Goal: Information Seeking & Learning: Learn about a topic

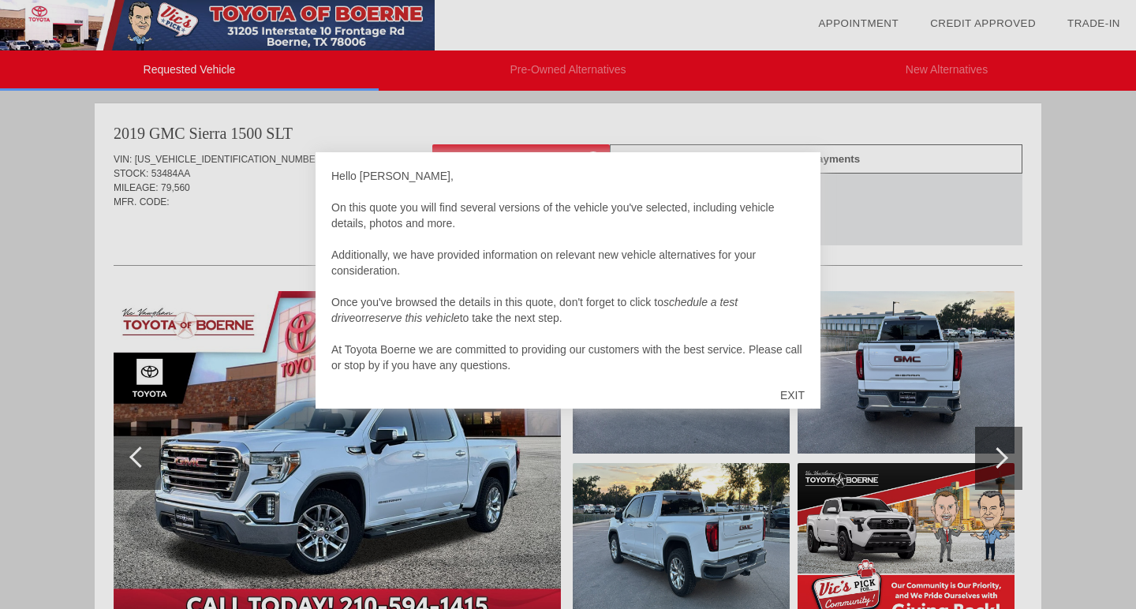
click at [796, 393] on div "EXIT" at bounding box center [792, 394] width 56 height 47
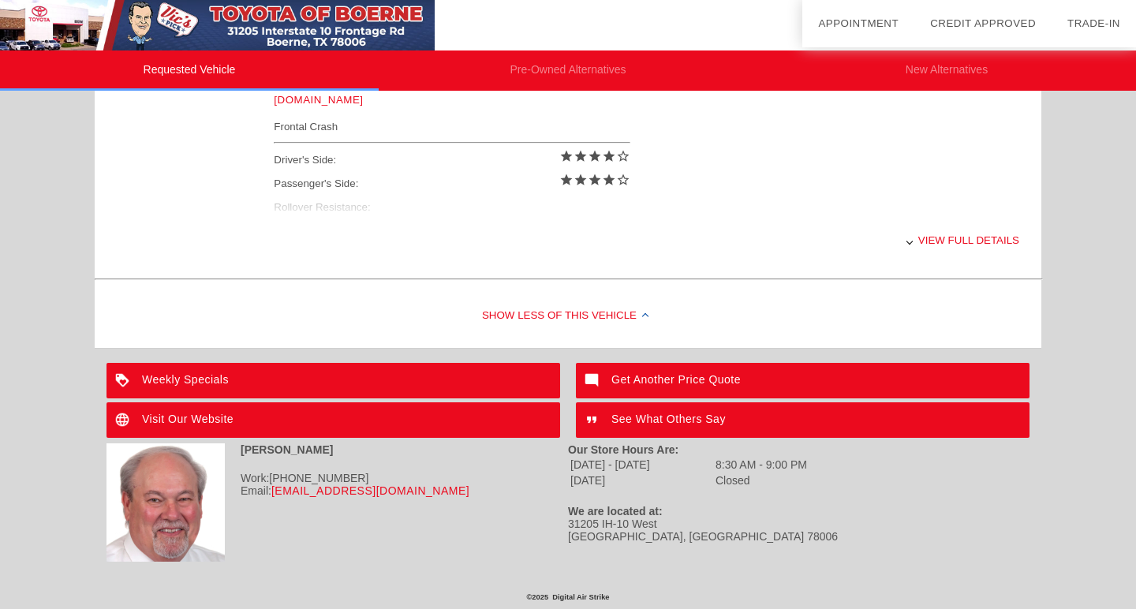
scroll to position [708, 0]
click at [949, 241] on div "View full details" at bounding box center [646, 240] width 745 height 39
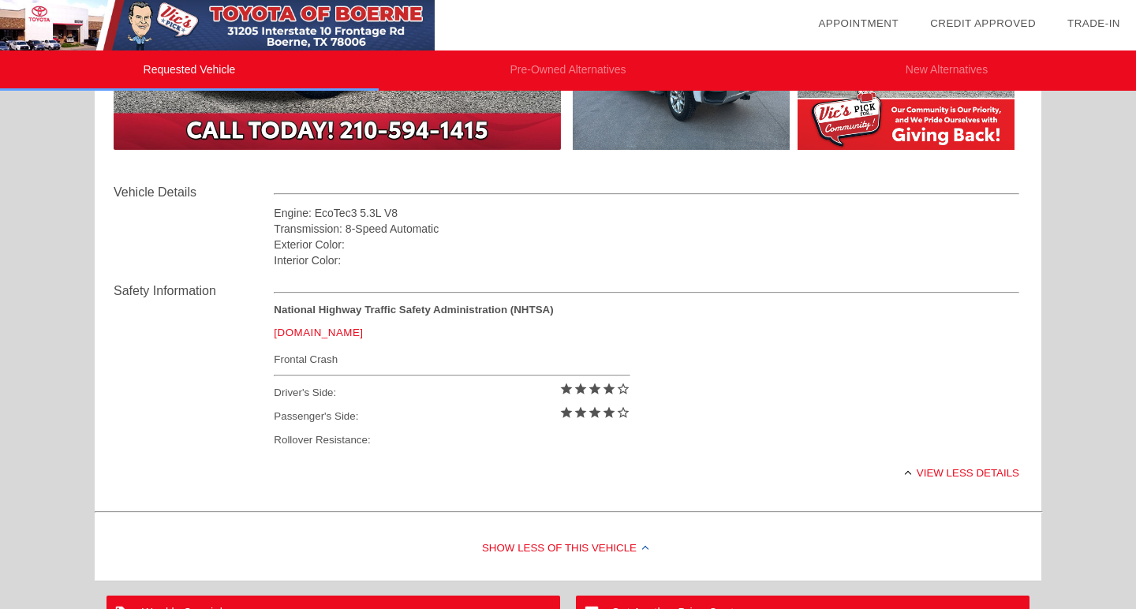
scroll to position [324, 0]
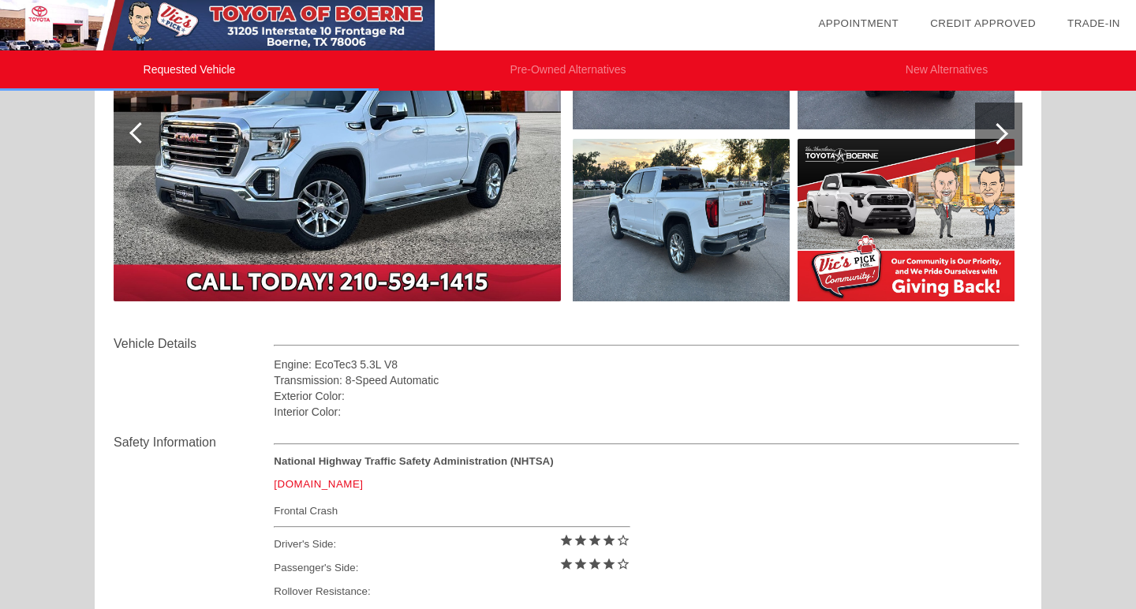
click at [427, 220] on img at bounding box center [337, 134] width 447 height 334
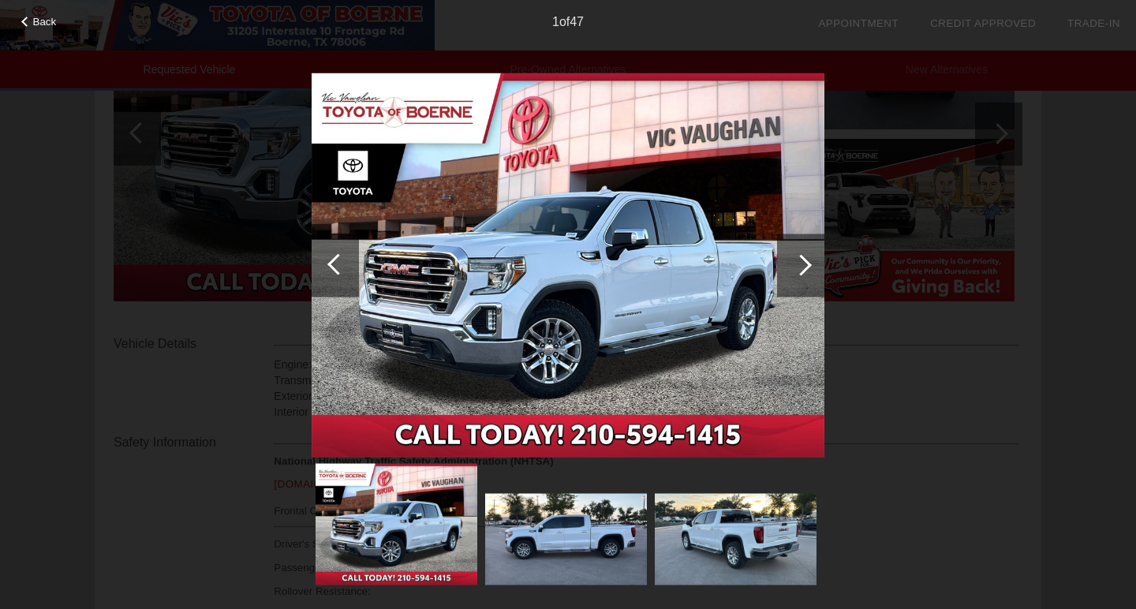
click at [804, 262] on div at bounding box center [800, 264] width 21 height 21
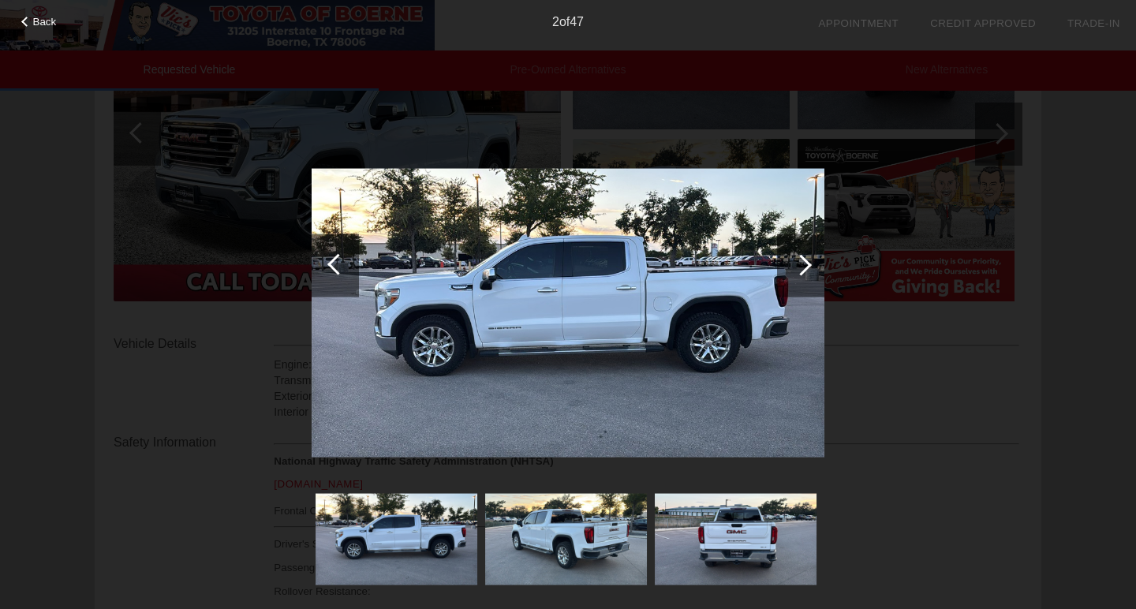
click at [647, 248] on img at bounding box center [568, 313] width 513 height 289
click at [807, 260] on div at bounding box center [800, 264] width 47 height 63
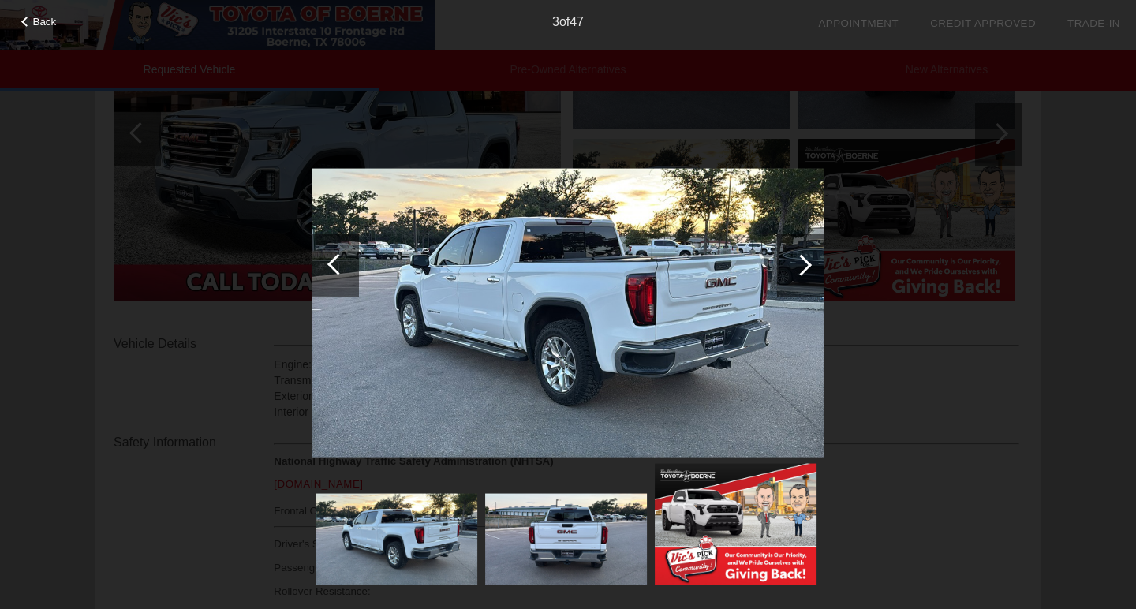
click at [807, 260] on div at bounding box center [800, 264] width 47 height 63
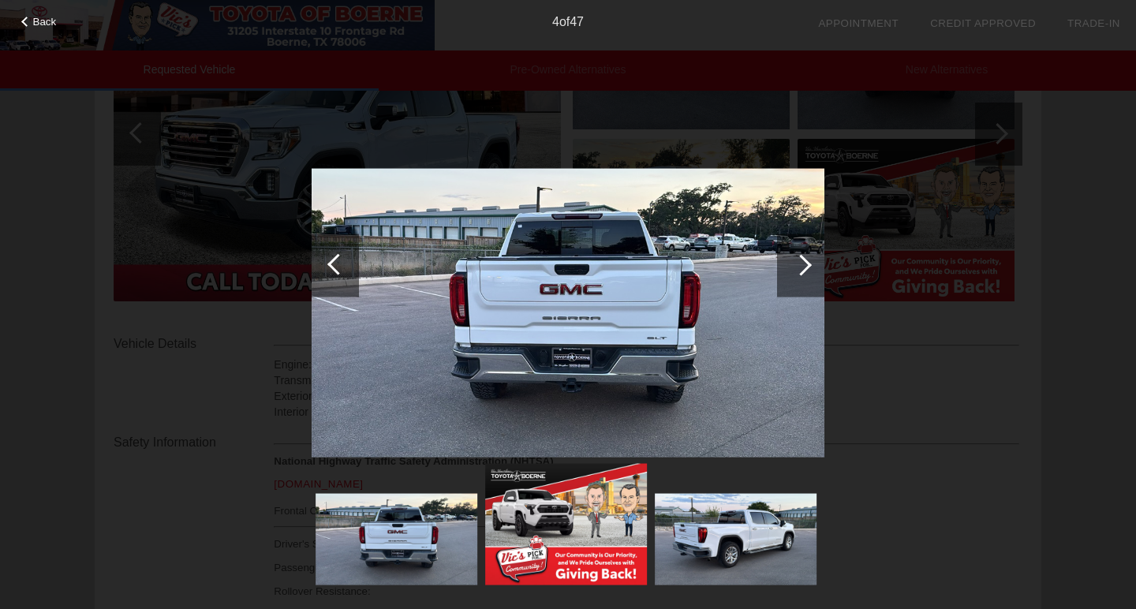
click at [807, 260] on div at bounding box center [800, 264] width 47 height 63
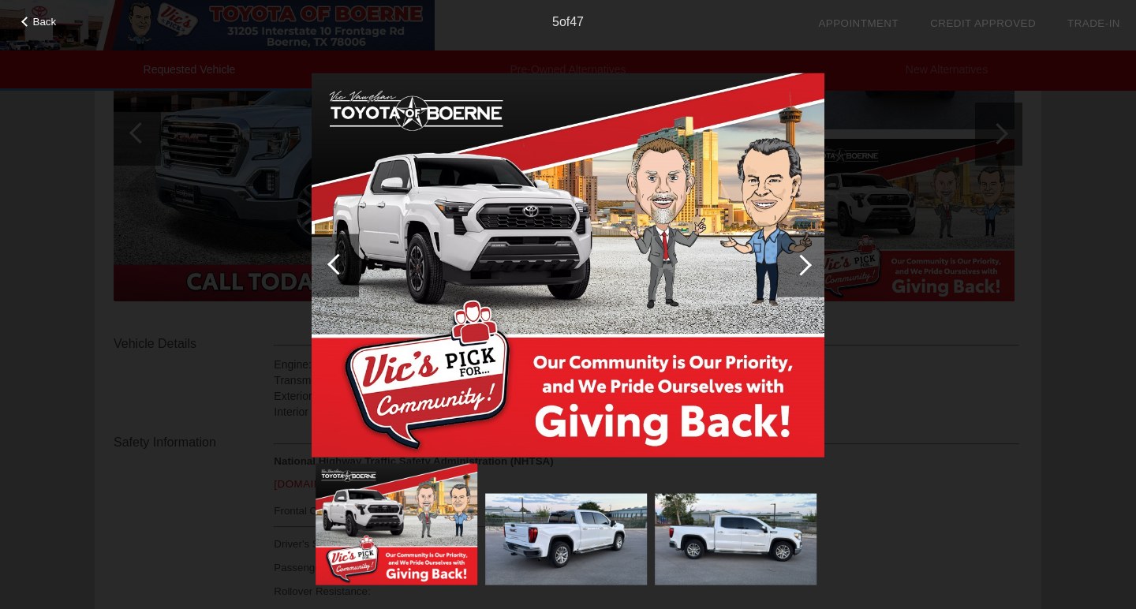
click at [807, 261] on div at bounding box center [800, 264] width 21 height 21
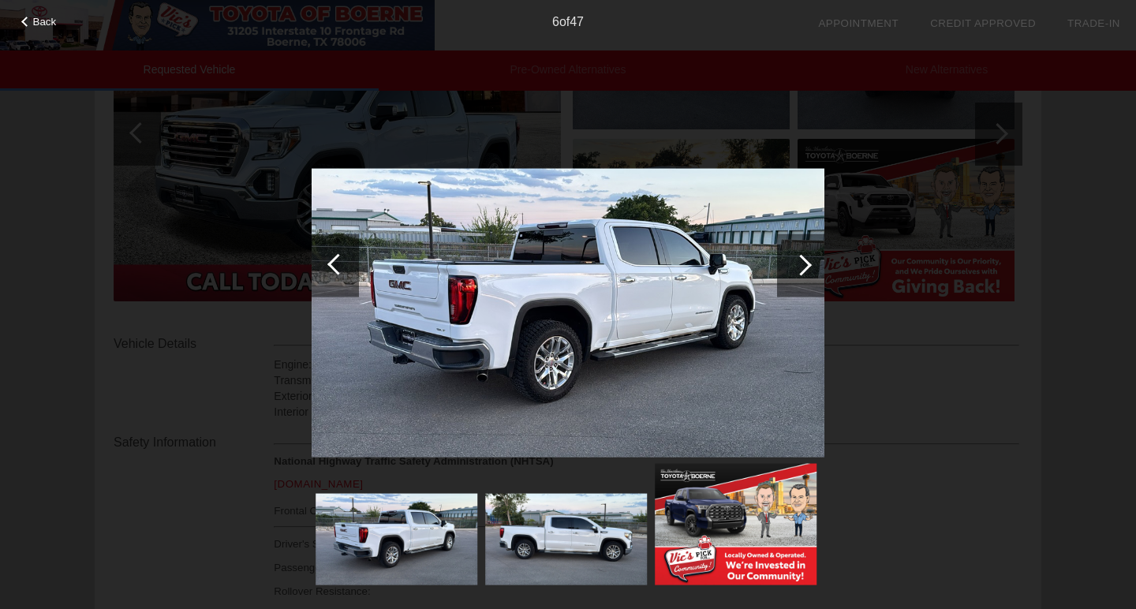
click at [807, 261] on div at bounding box center [800, 264] width 21 height 21
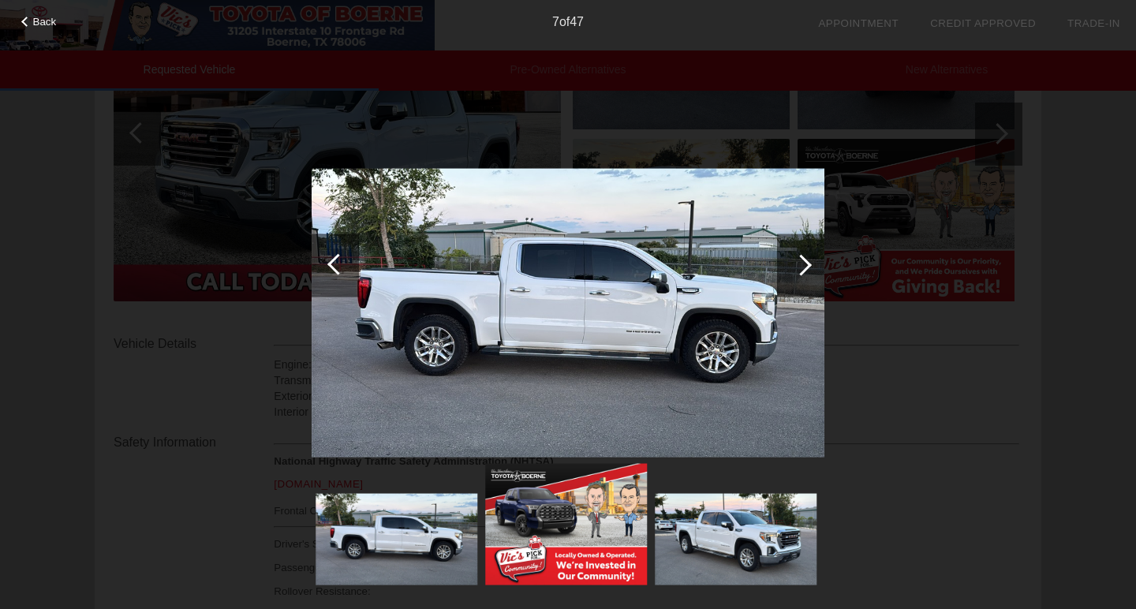
click at [807, 261] on div at bounding box center [800, 264] width 21 height 21
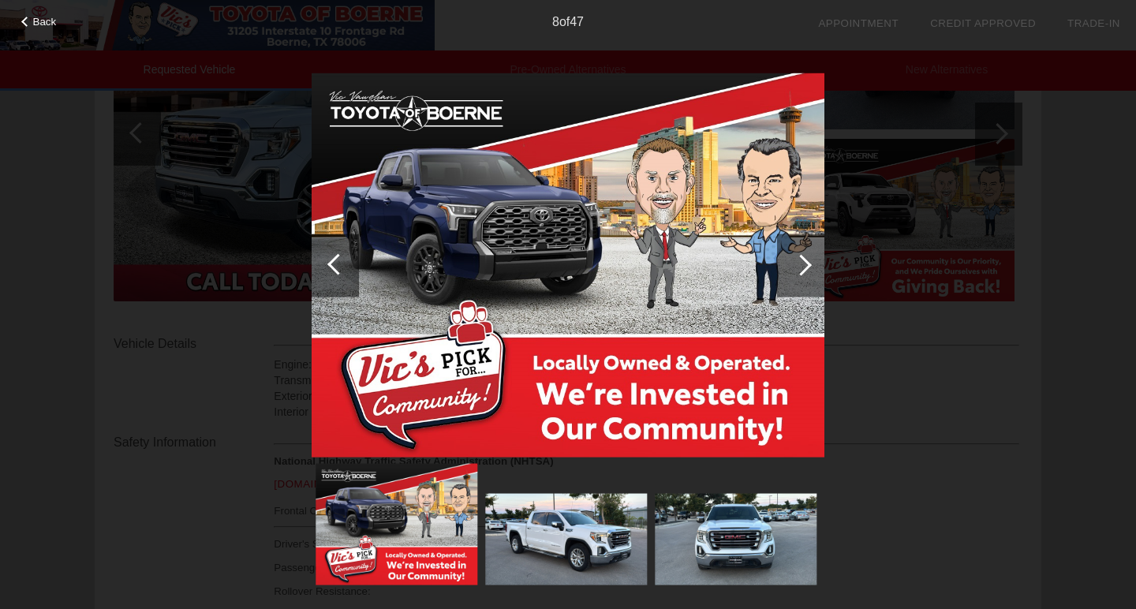
click at [807, 261] on div at bounding box center [800, 264] width 21 height 21
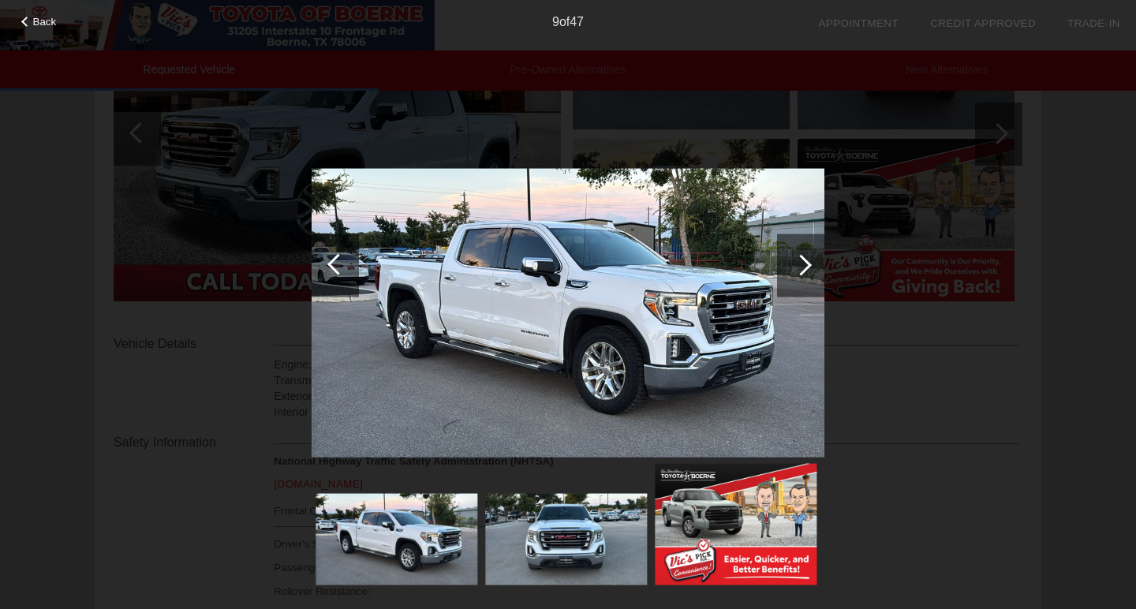
click at [807, 261] on div at bounding box center [800, 264] width 21 height 21
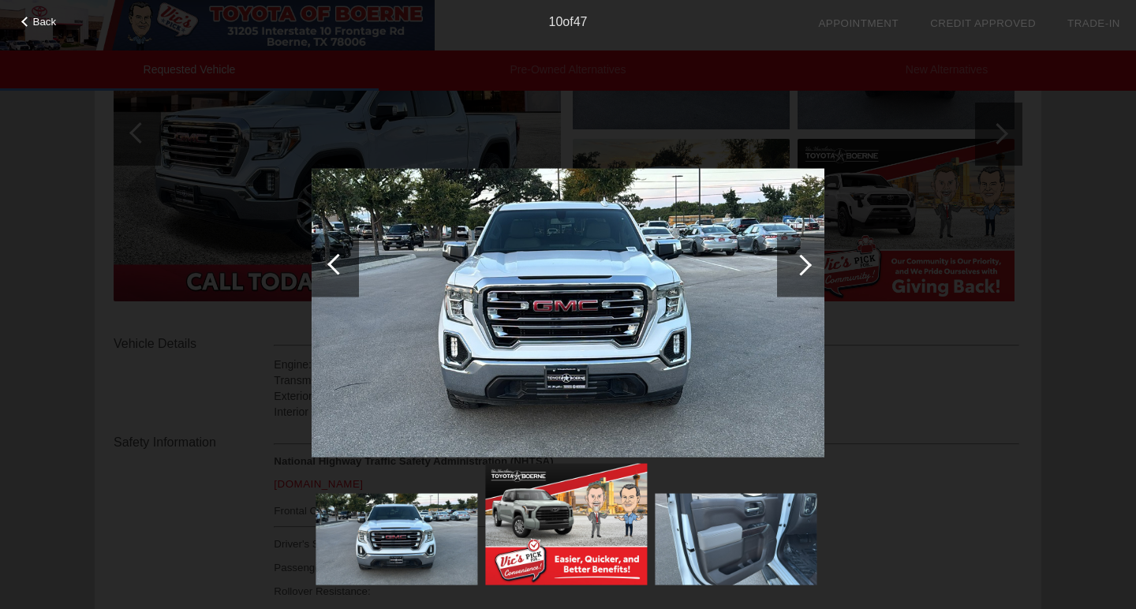
click at [807, 261] on div at bounding box center [800, 264] width 21 height 21
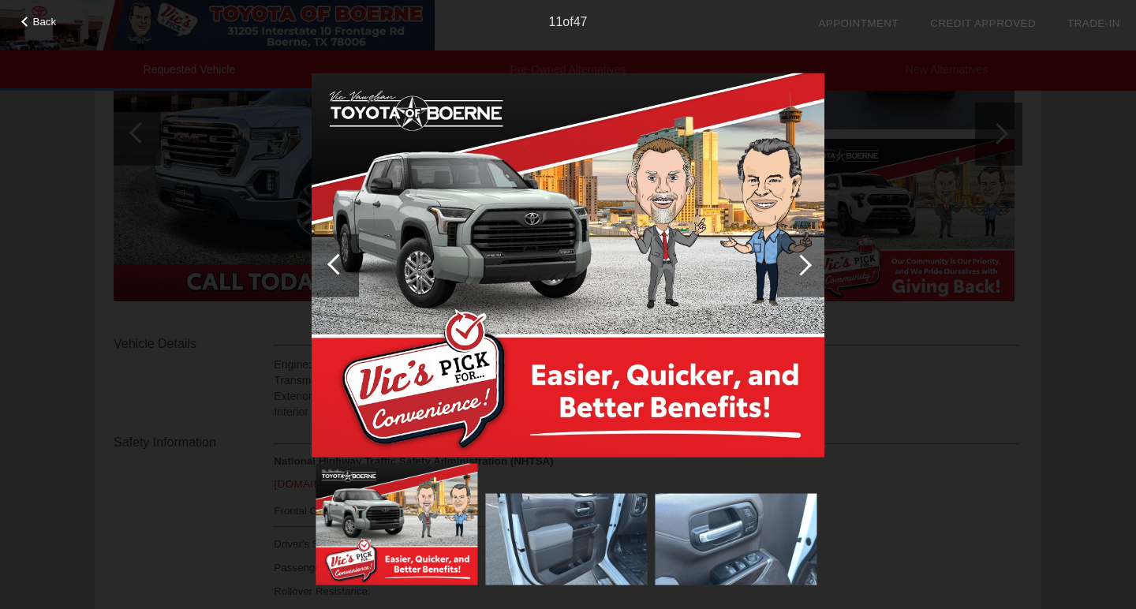
click at [807, 261] on div at bounding box center [800, 264] width 21 height 21
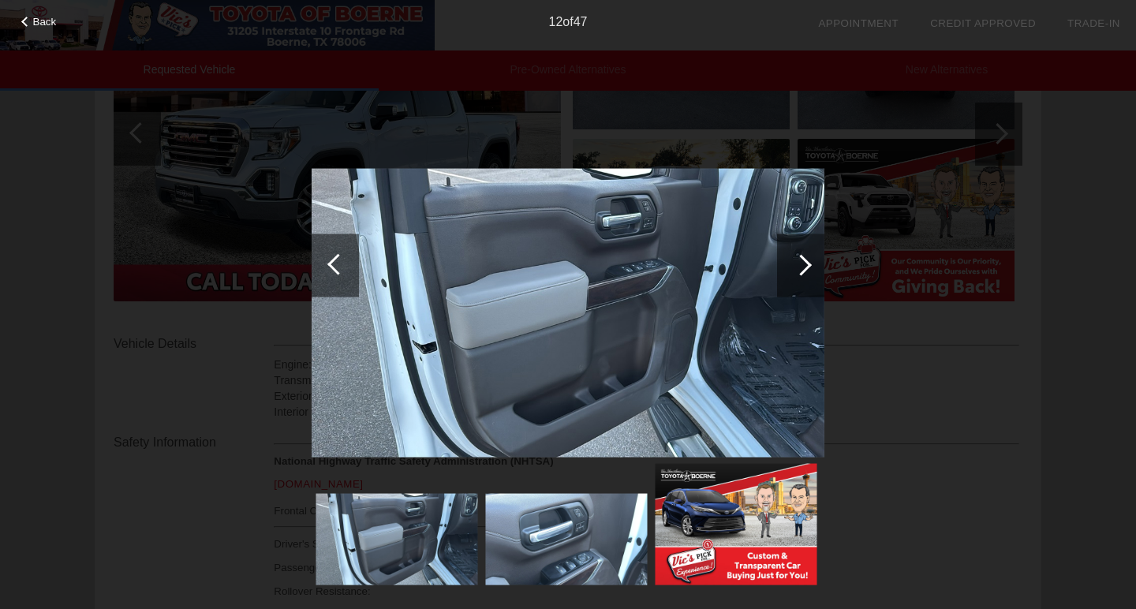
click at [807, 261] on div at bounding box center [800, 264] width 21 height 21
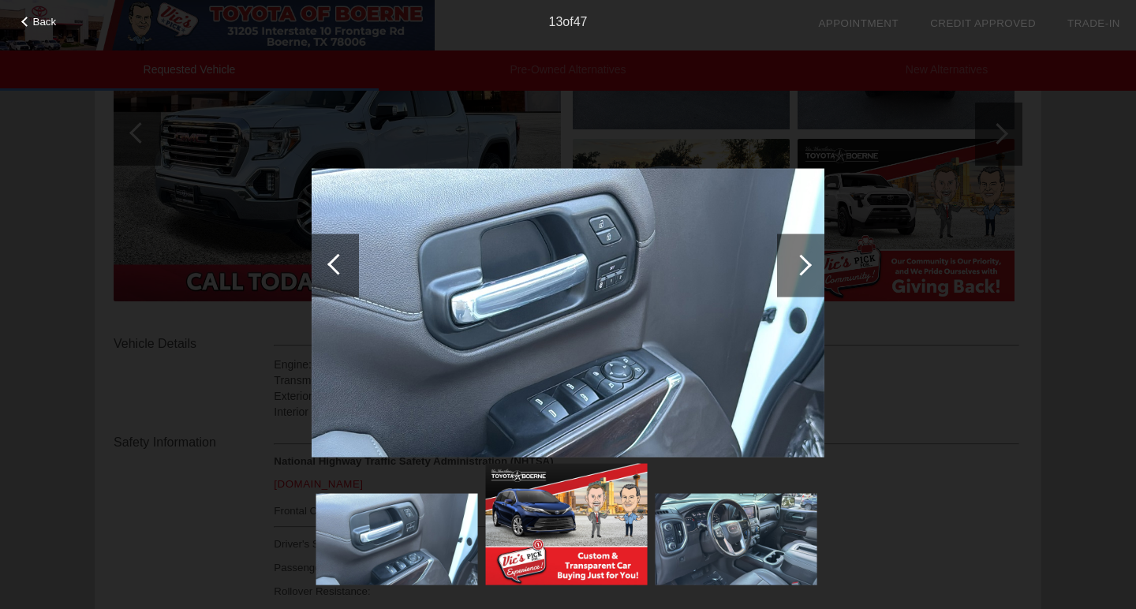
click at [807, 261] on div at bounding box center [800, 264] width 21 height 21
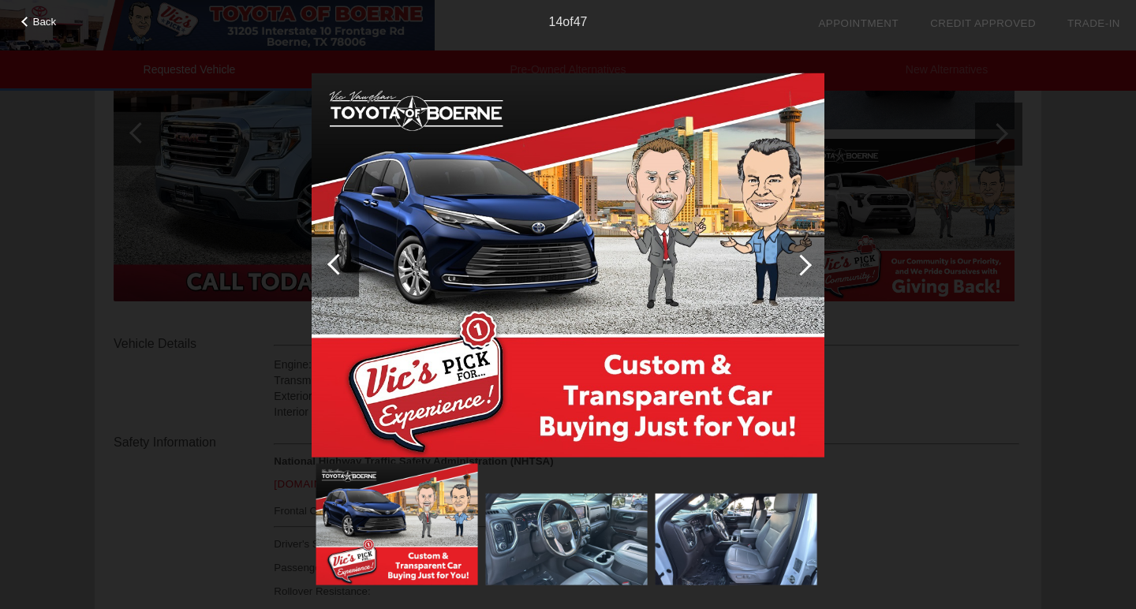
click at [807, 261] on div at bounding box center [800, 264] width 21 height 21
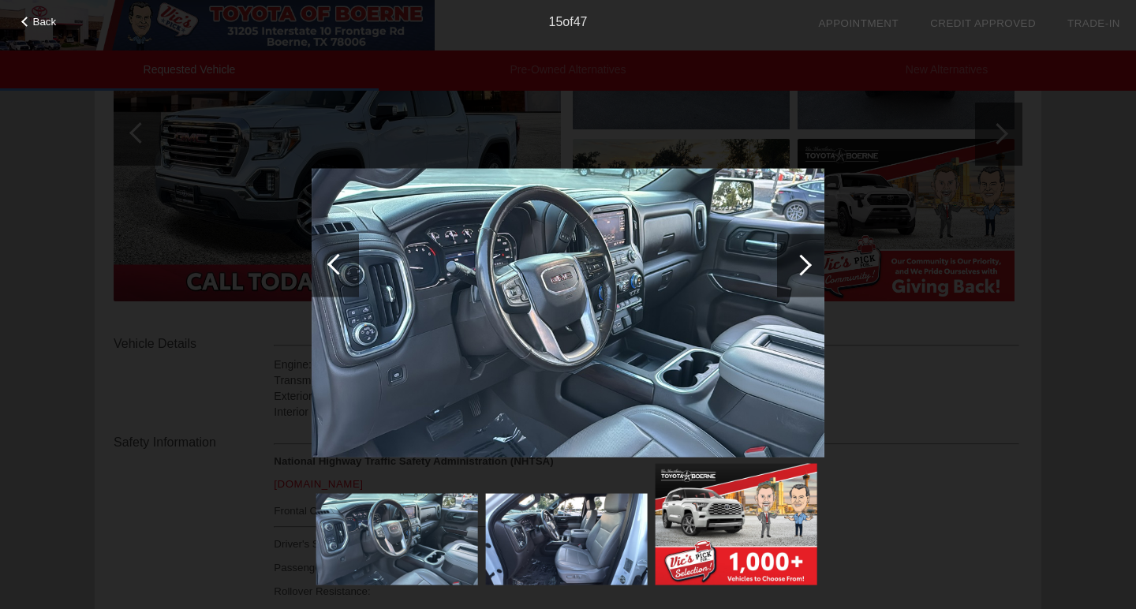
click at [807, 261] on div at bounding box center [800, 264] width 21 height 21
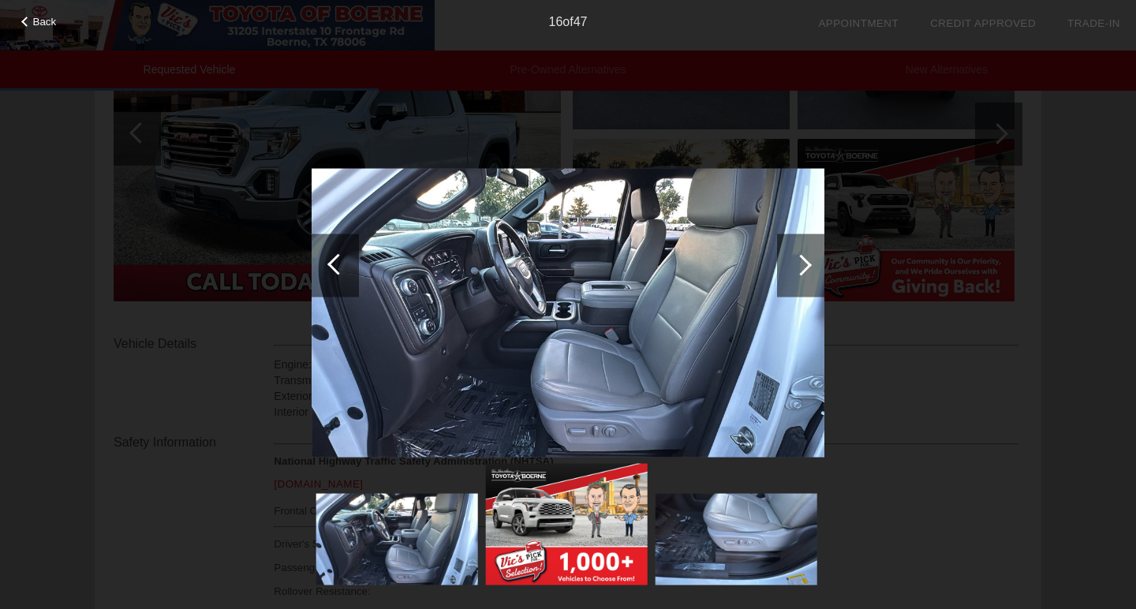
click at [804, 261] on div at bounding box center [800, 264] width 21 height 21
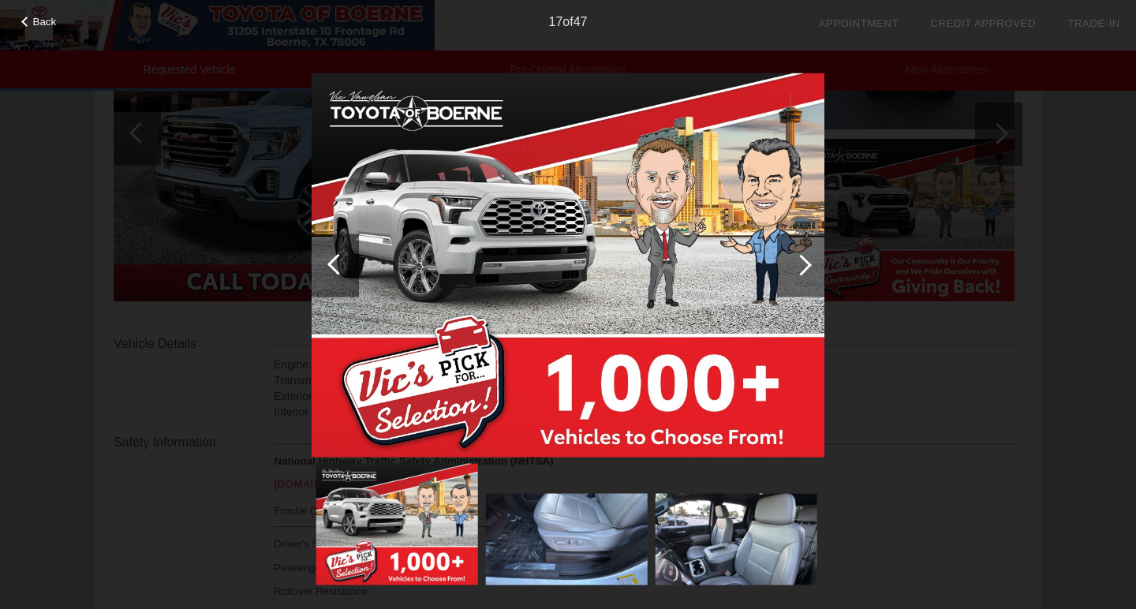
click at [804, 261] on div at bounding box center [800, 264] width 21 height 21
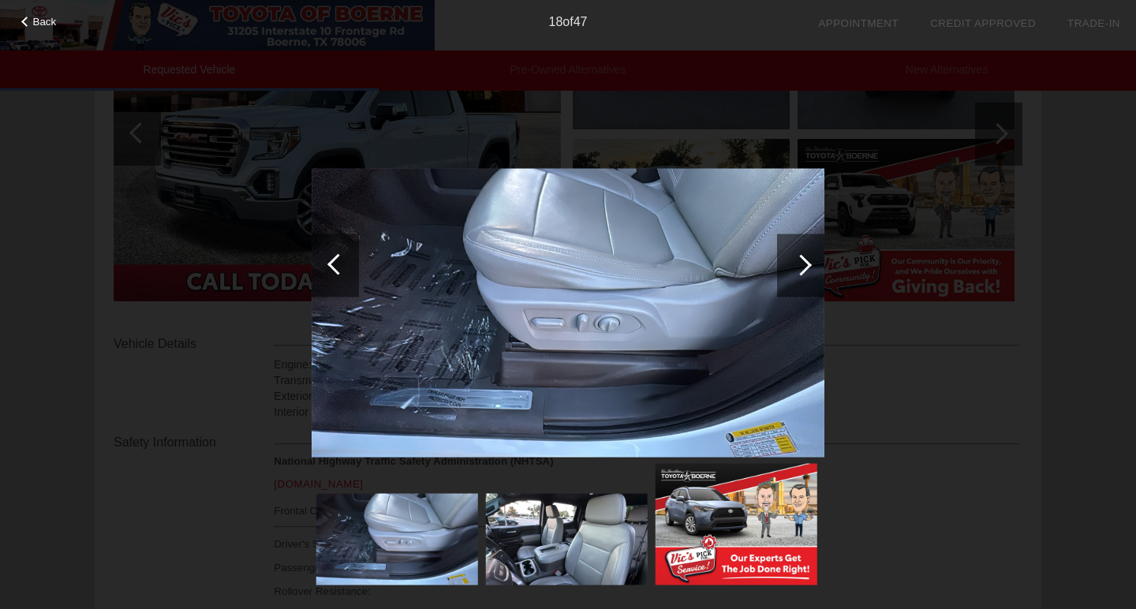
click at [804, 261] on div at bounding box center [800, 264] width 21 height 21
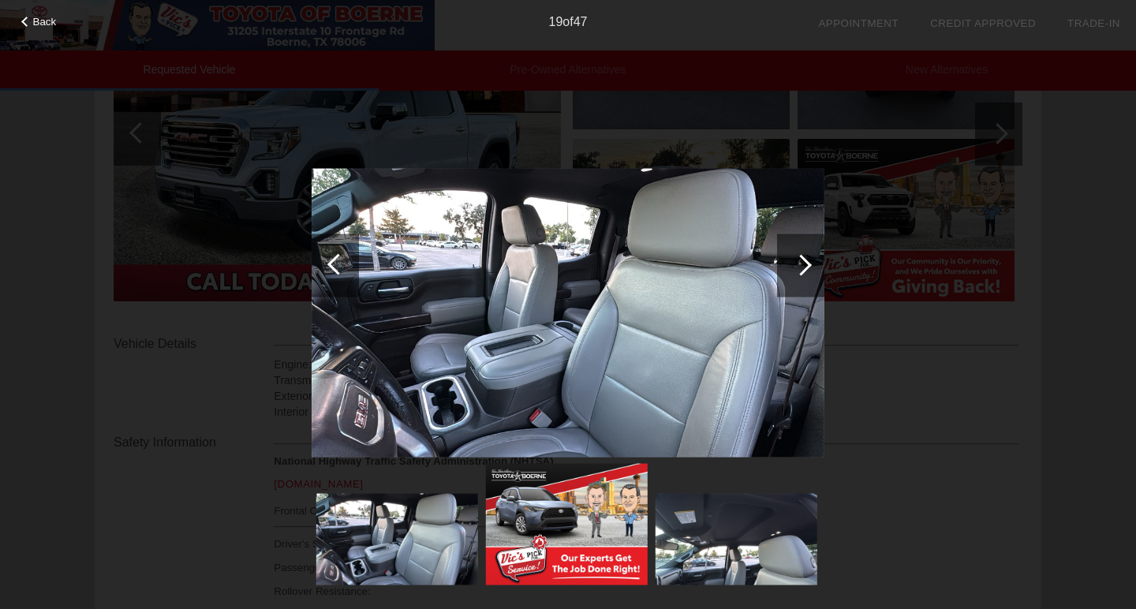
click at [804, 261] on div at bounding box center [800, 264] width 21 height 21
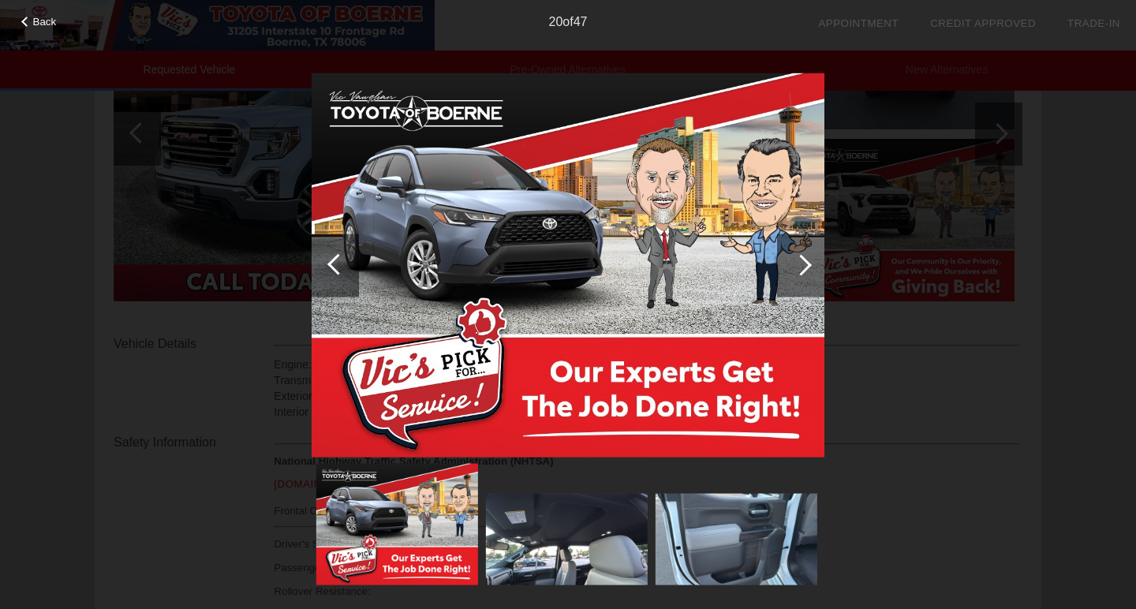
click at [804, 261] on div at bounding box center [800, 264] width 21 height 21
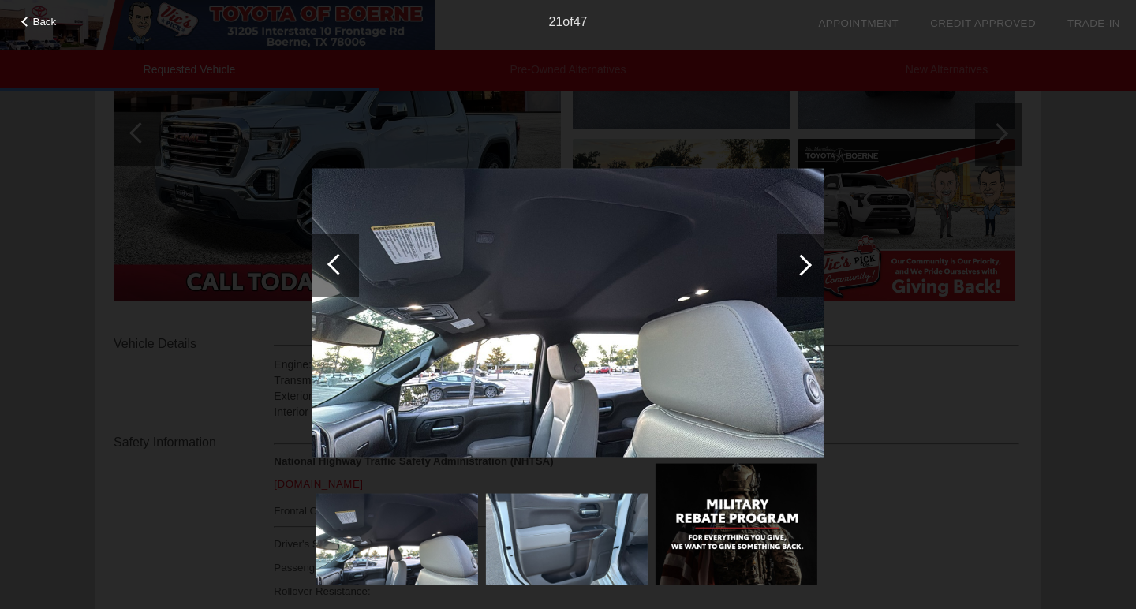
click at [804, 261] on div at bounding box center [800, 264] width 21 height 21
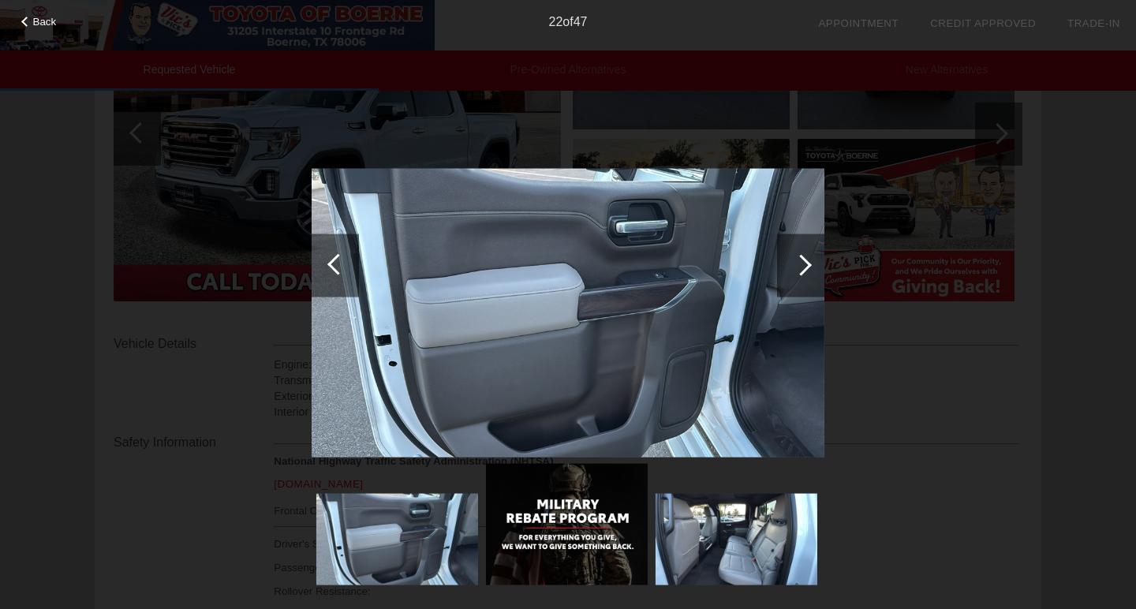
click at [804, 261] on div at bounding box center [800, 264] width 21 height 21
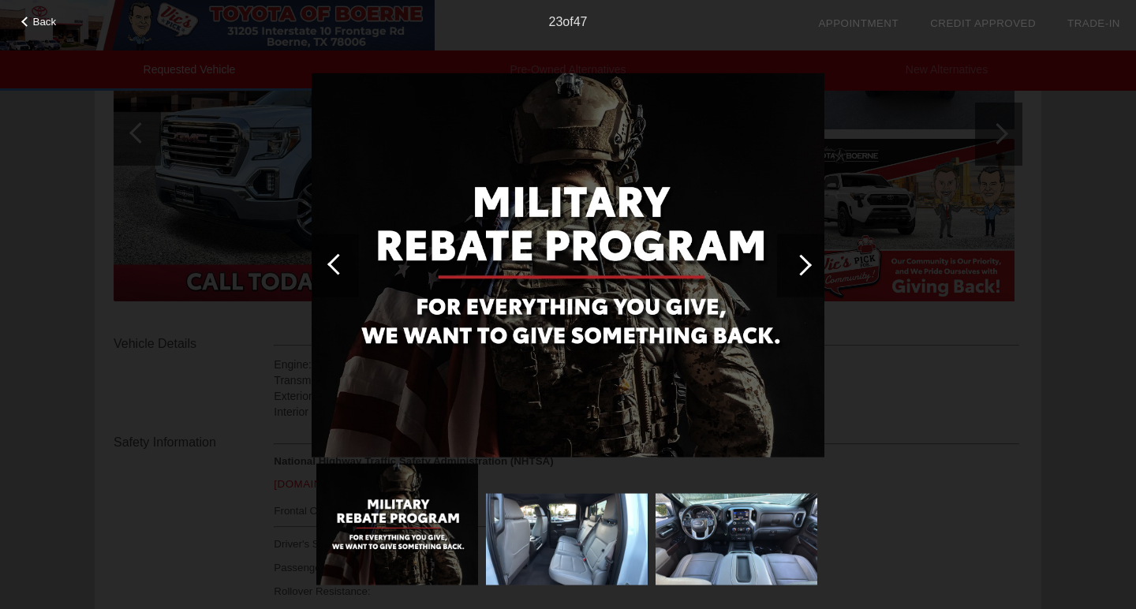
click at [804, 261] on div at bounding box center [800, 264] width 21 height 21
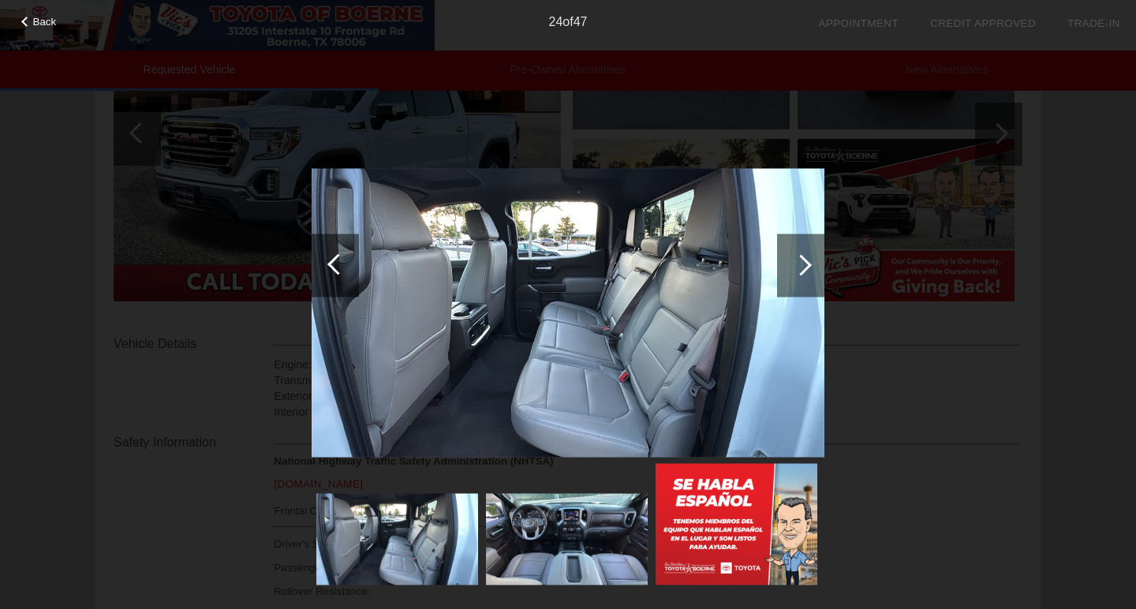
click at [804, 261] on div at bounding box center [800, 264] width 21 height 21
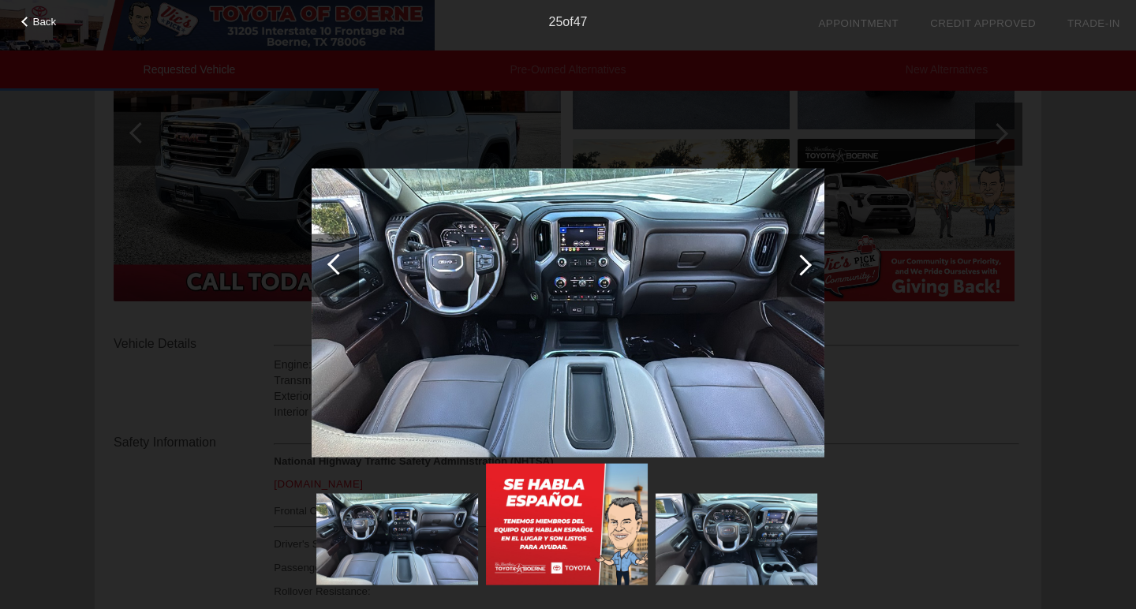
click at [804, 261] on div at bounding box center [800, 264] width 21 height 21
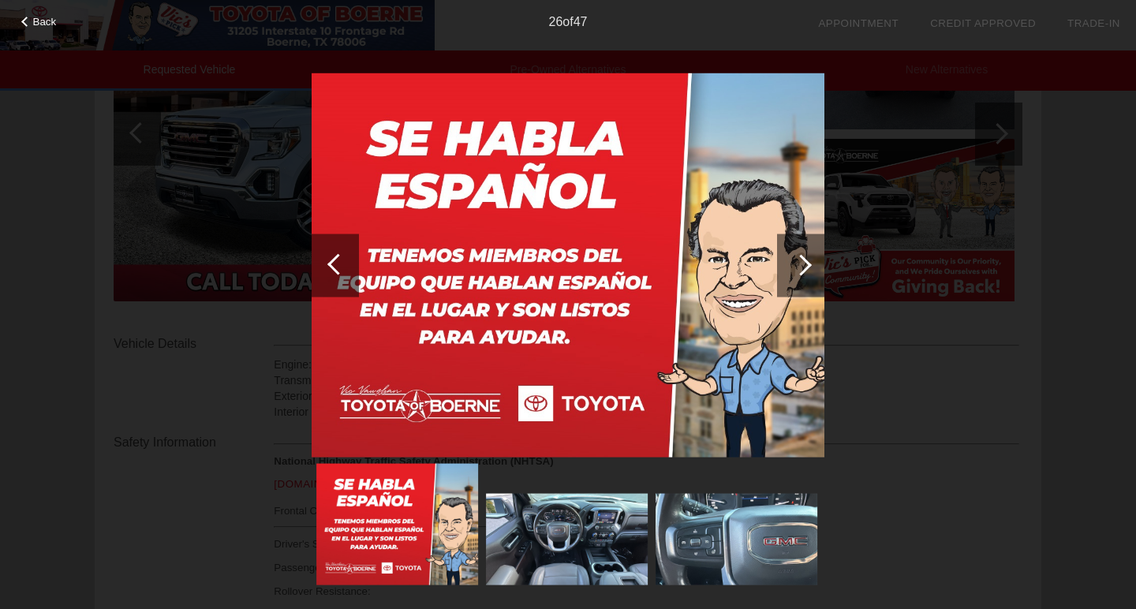
click at [804, 261] on div at bounding box center [800, 264] width 21 height 21
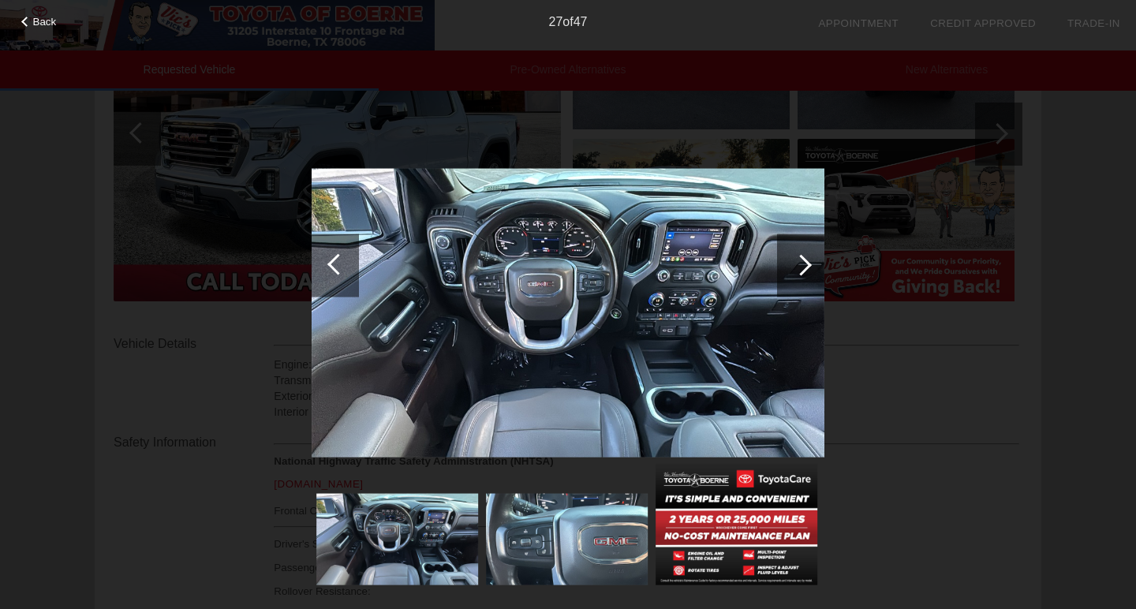
click at [804, 261] on div at bounding box center [800, 264] width 21 height 21
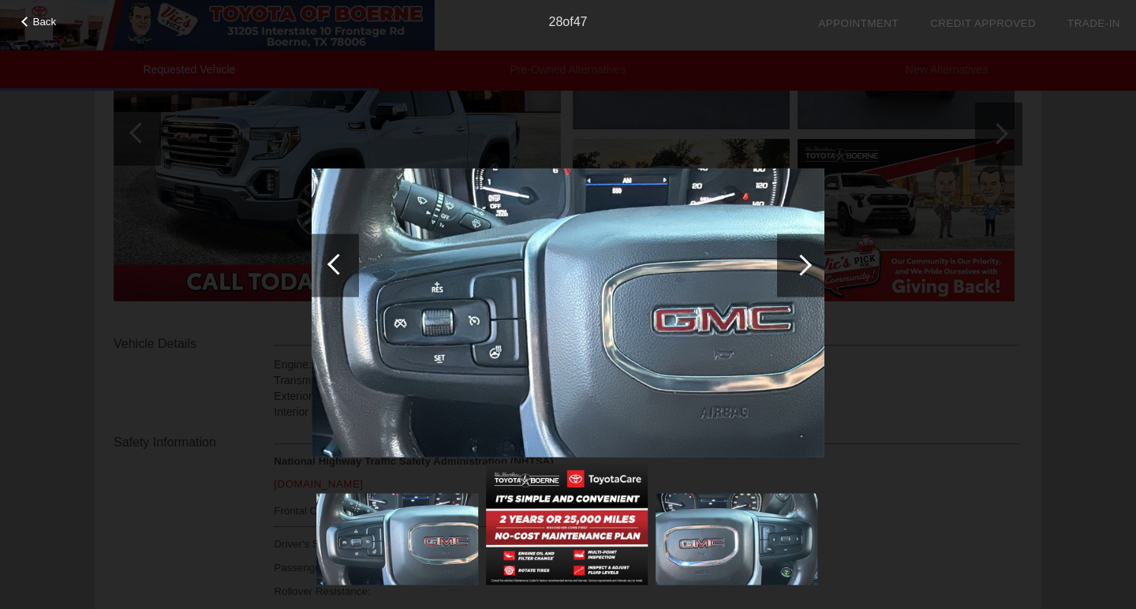
click at [804, 261] on div at bounding box center [800, 264] width 21 height 21
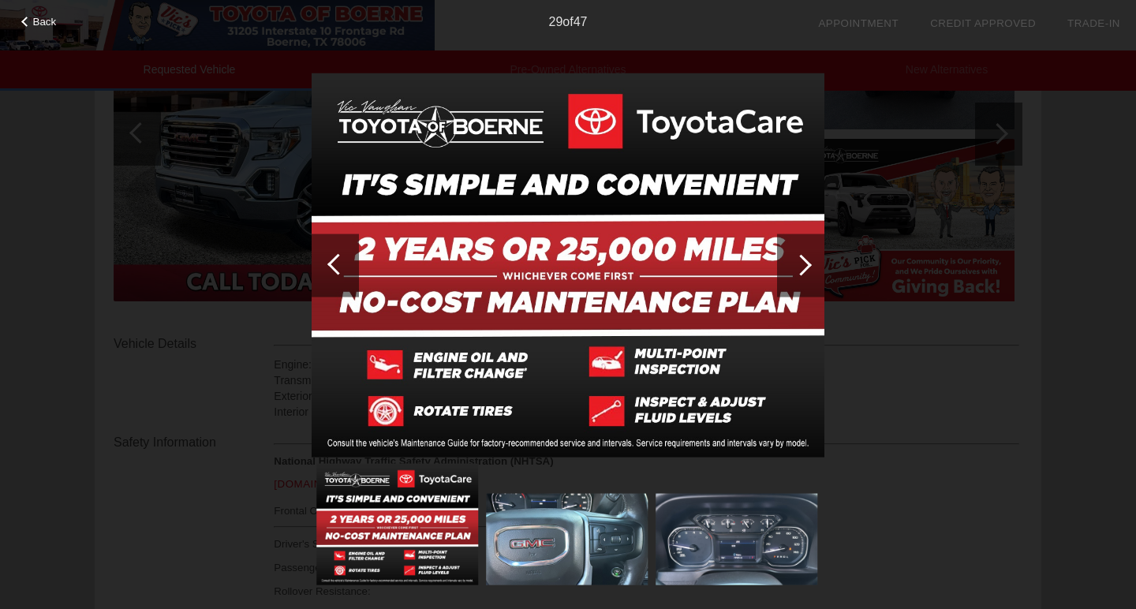
click at [804, 261] on div at bounding box center [800, 264] width 21 height 21
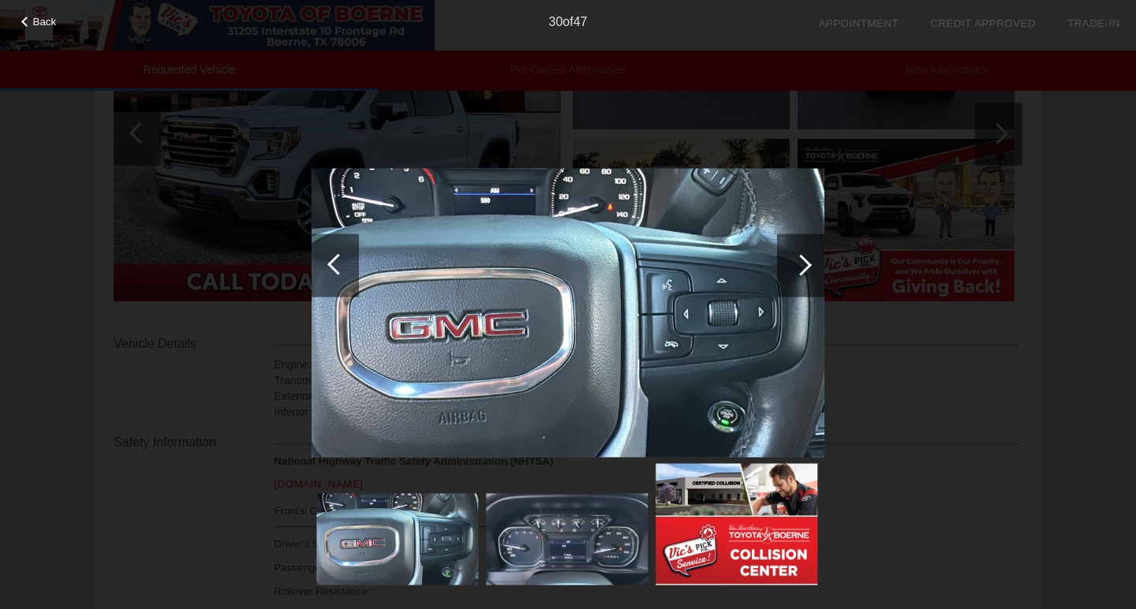
click at [804, 261] on div at bounding box center [800, 264] width 21 height 21
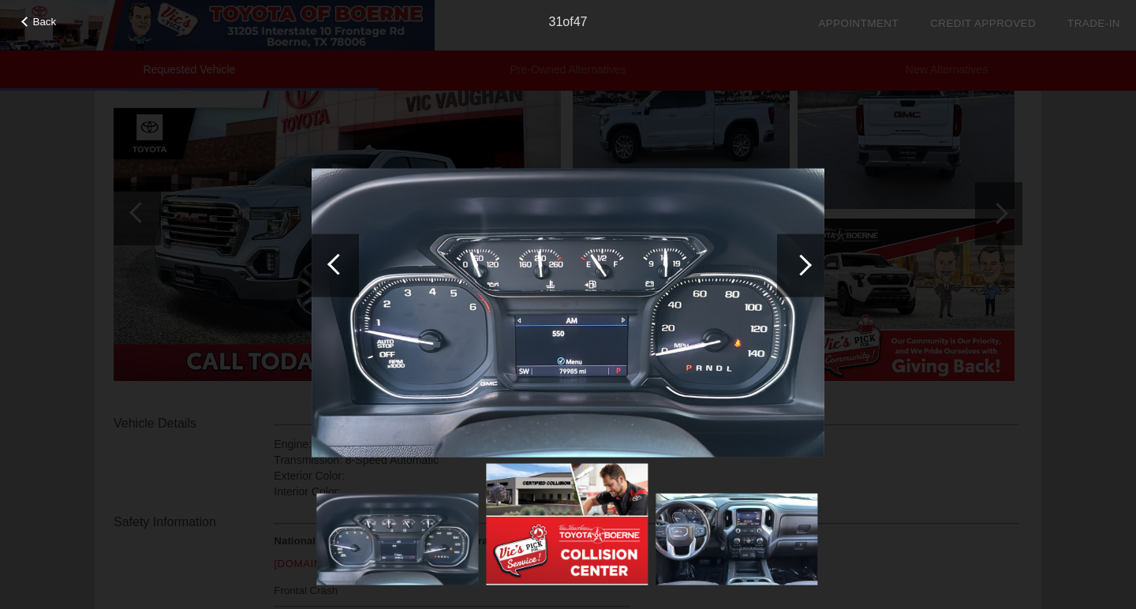
scroll to position [246, 0]
click at [804, 266] on div at bounding box center [800, 264] width 21 height 21
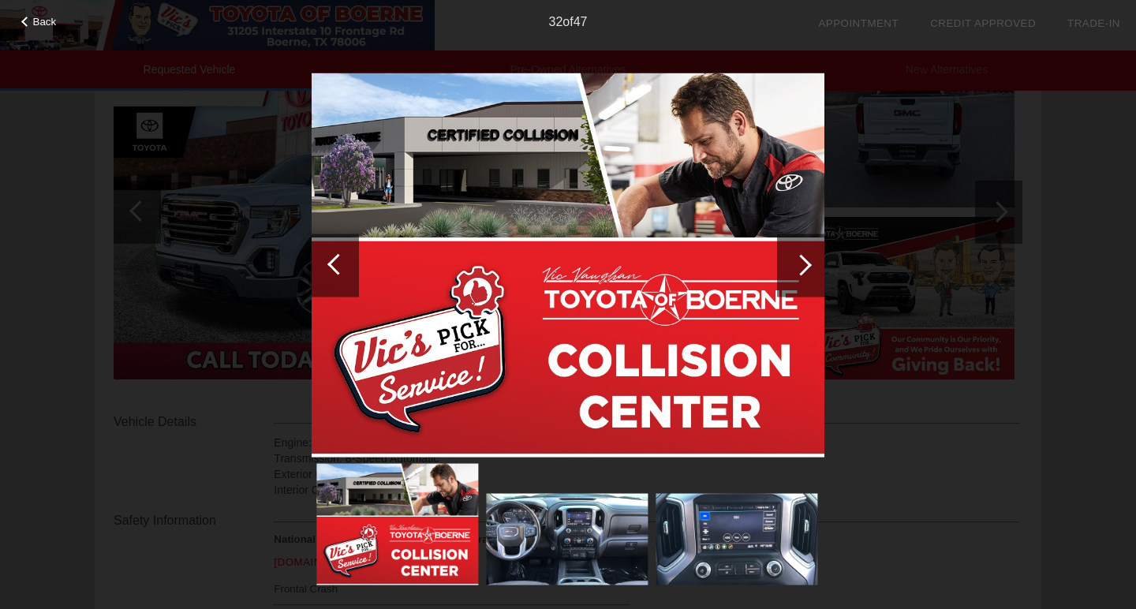
click at [804, 266] on div at bounding box center [800, 264] width 21 height 21
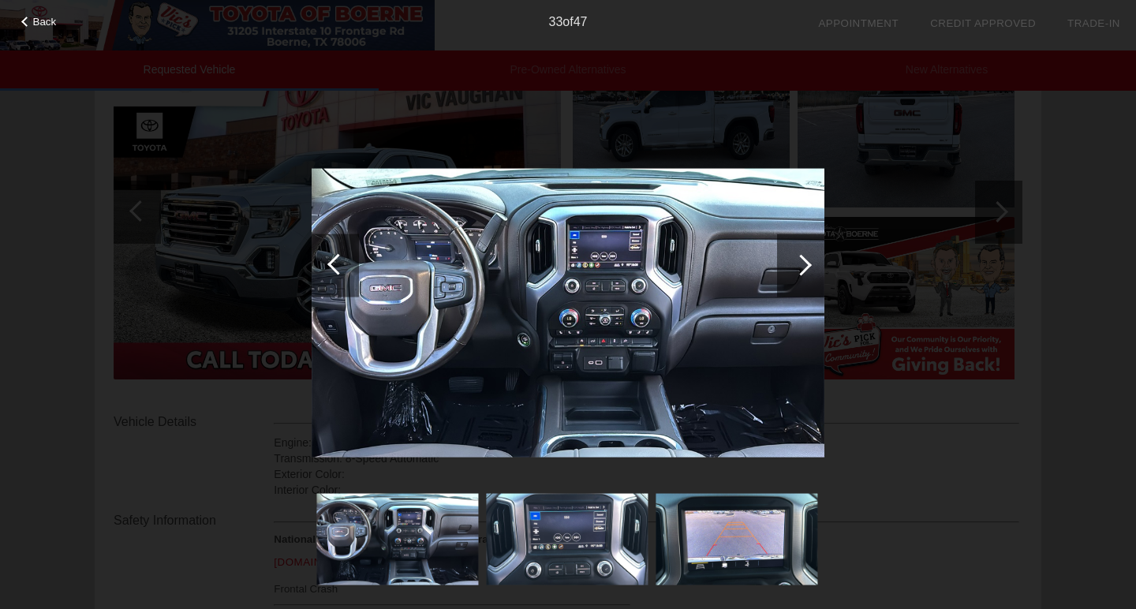
click at [804, 262] on div at bounding box center [800, 264] width 21 height 21
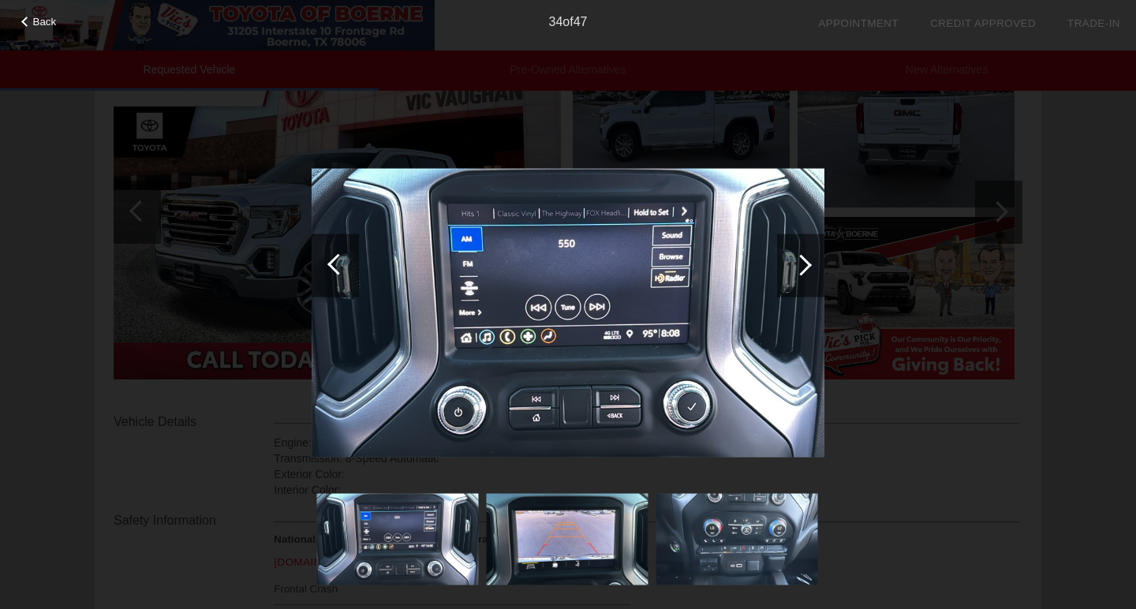
click at [804, 262] on div at bounding box center [800, 264] width 21 height 21
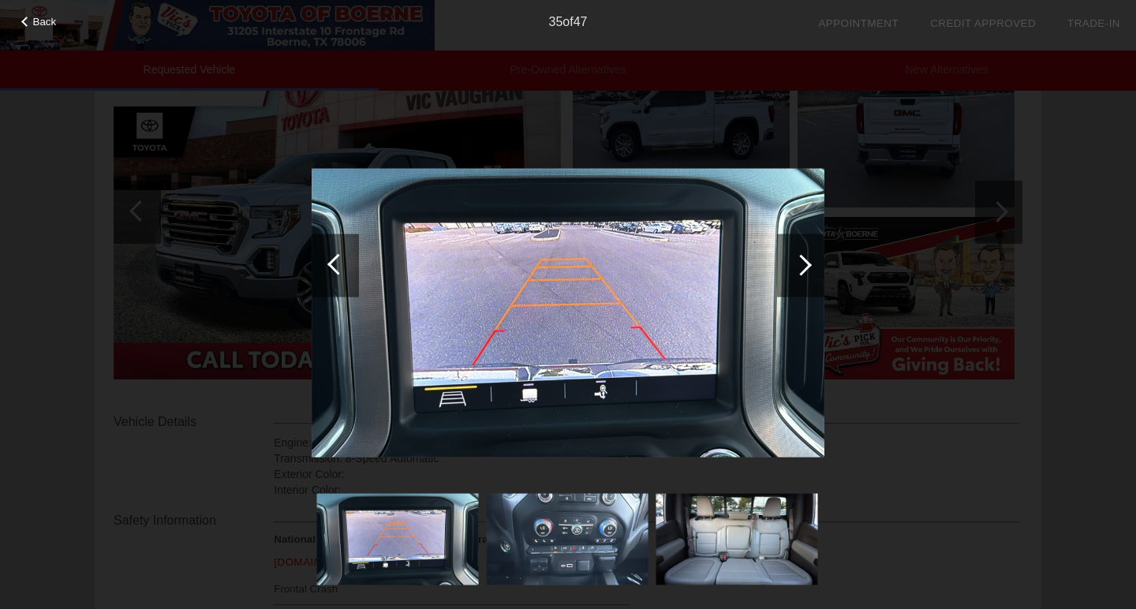
click at [804, 262] on div at bounding box center [800, 264] width 21 height 21
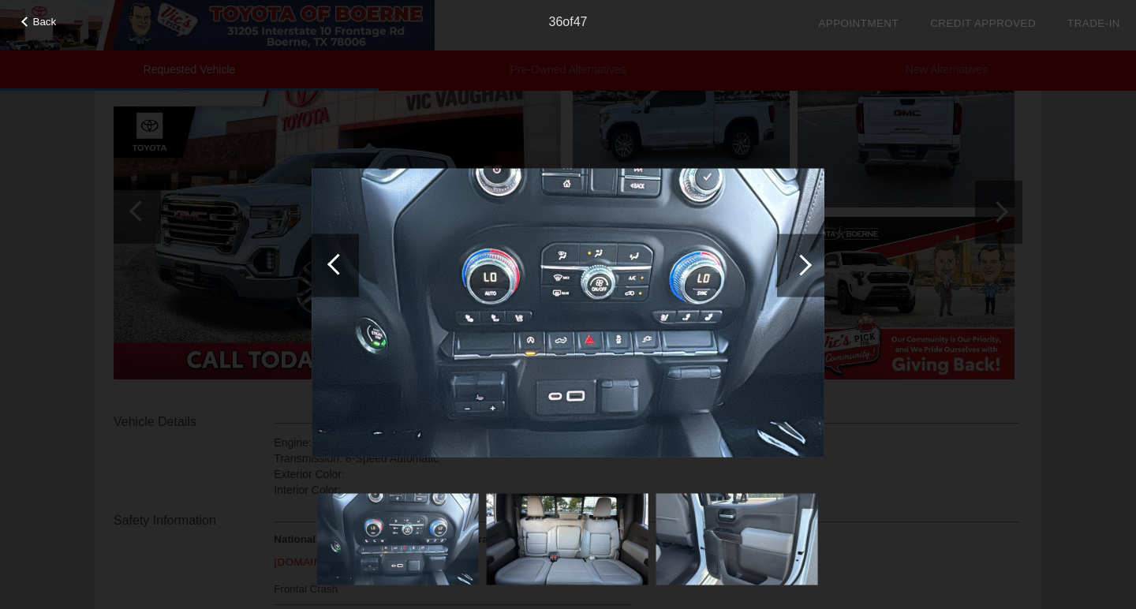
click at [804, 262] on div at bounding box center [800, 264] width 21 height 21
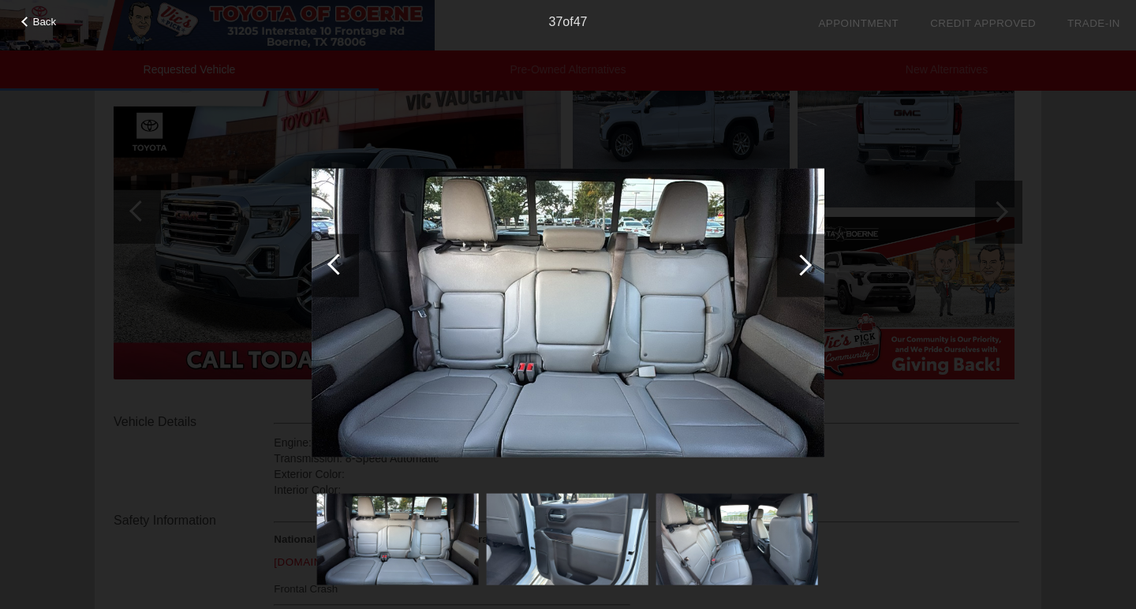
click at [804, 262] on div at bounding box center [800, 264] width 21 height 21
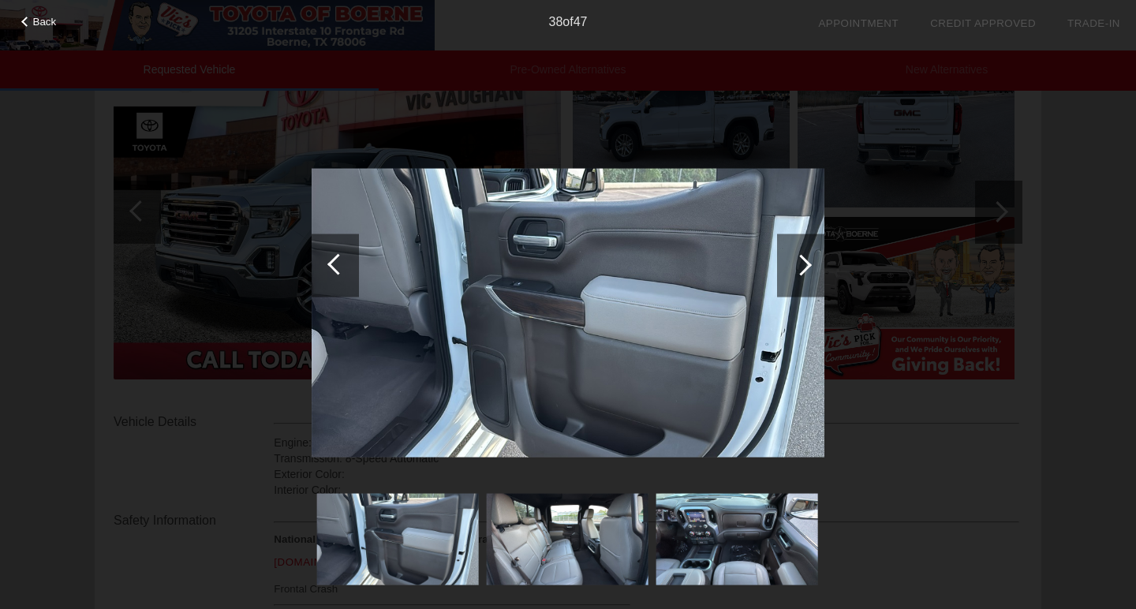
click at [804, 262] on div at bounding box center [800, 264] width 21 height 21
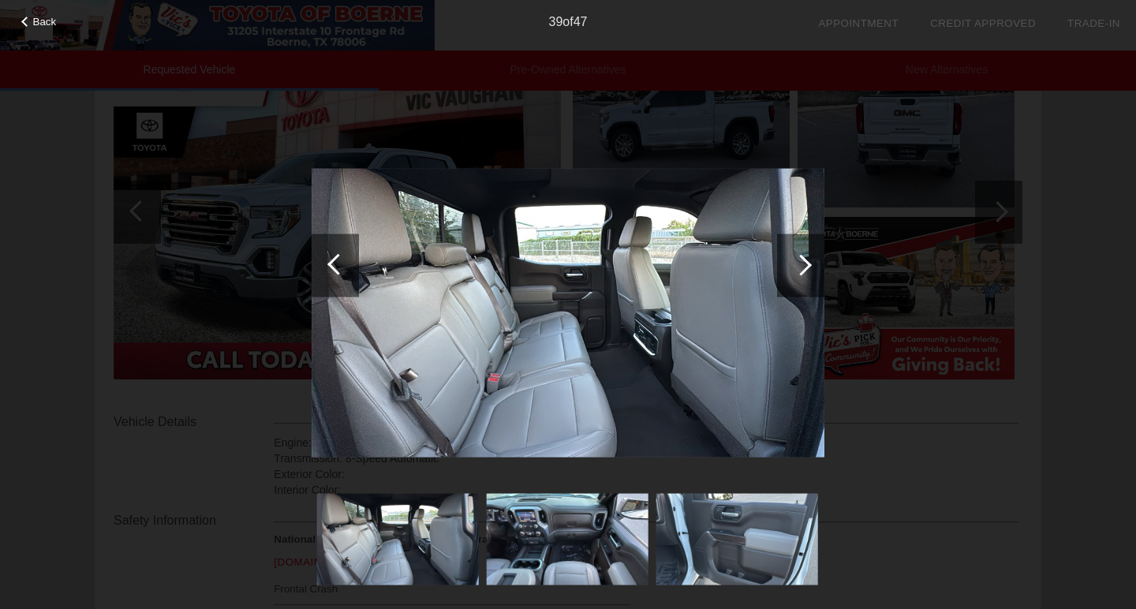
click at [804, 262] on div at bounding box center [800, 264] width 21 height 21
